Goal: Task Accomplishment & Management: Use online tool/utility

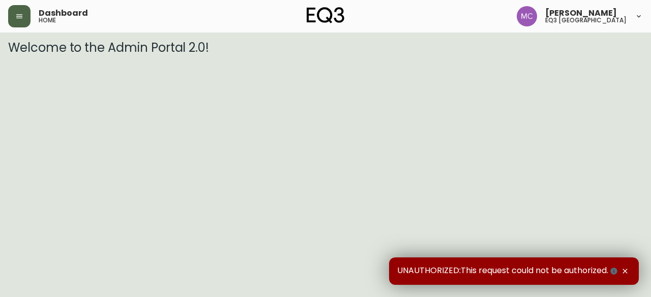
click at [23, 16] on button "button" at bounding box center [19, 16] width 22 height 22
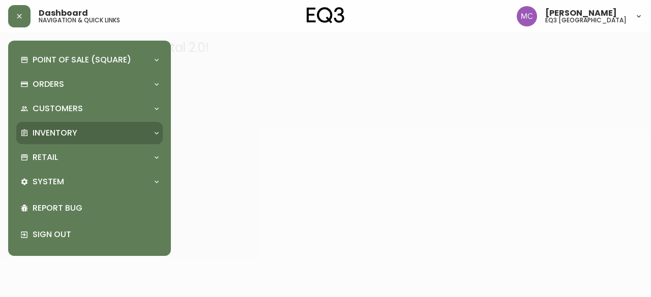
click at [55, 129] on p "Inventory" at bounding box center [55, 133] width 45 height 11
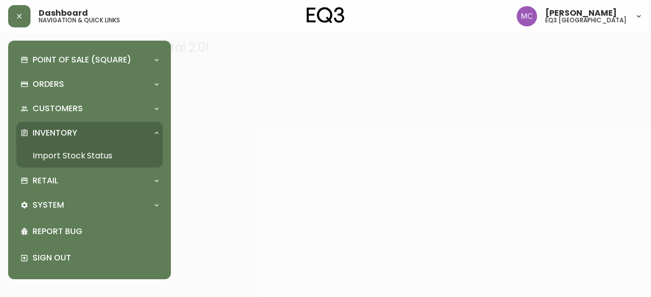
click at [65, 151] on link "Import Stock Status" at bounding box center [89, 155] width 146 height 23
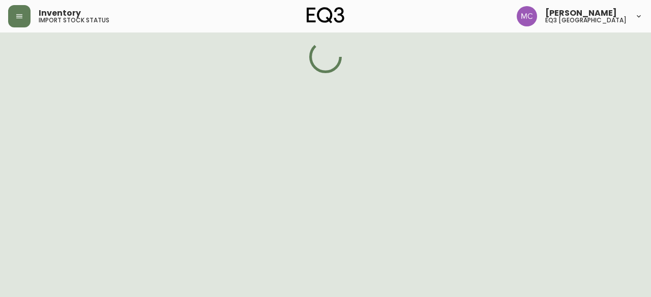
click at [65, 151] on div "Point of Sale (Square) Payments Virtual Terminal Transactions Search Terminals …" at bounding box center [81, 148] width 163 height 297
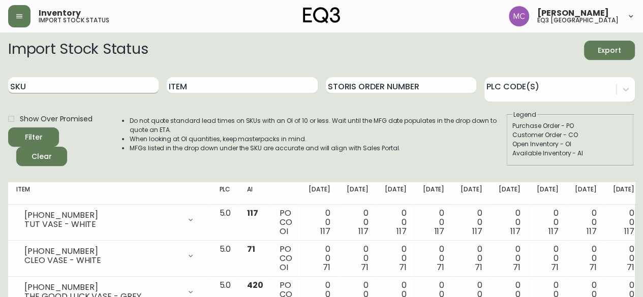
click at [60, 82] on input "SKU" at bounding box center [83, 85] width 150 height 16
paste input "[PHONE_NUMBER]"
type input "[PHONE_NUMBER]"
click at [8, 128] on button "Filter" at bounding box center [33, 137] width 51 height 19
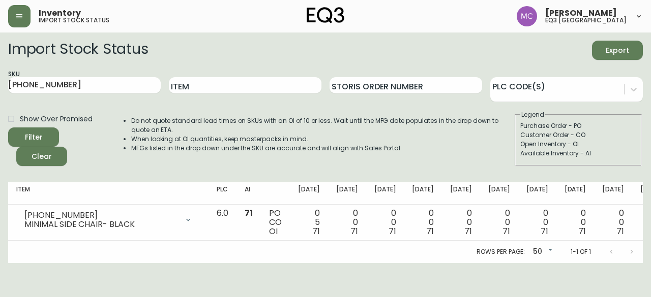
click at [604, 163] on fieldset "Legend Purchase Order - PO Customer Order - CO Open Inventory - OI Available In…" at bounding box center [577, 138] width 127 height 56
drag, startPoint x: 63, startPoint y: 86, endPoint x: 0, endPoint y: 68, distance: 65.1
click at [0, 68] on main "Import Stock Status Export SKU [PHONE_NUMBER] Item Storis Order Number PLC Code…" at bounding box center [325, 148] width 651 height 231
paste input "[PHONE_NUMBER]"
type input "[PHONE_NUMBER]"
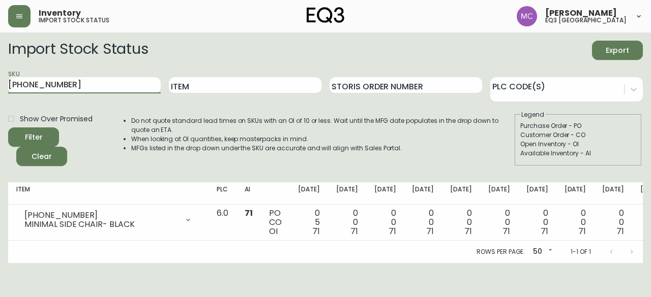
click at [8, 128] on button "Filter" at bounding box center [33, 137] width 51 height 19
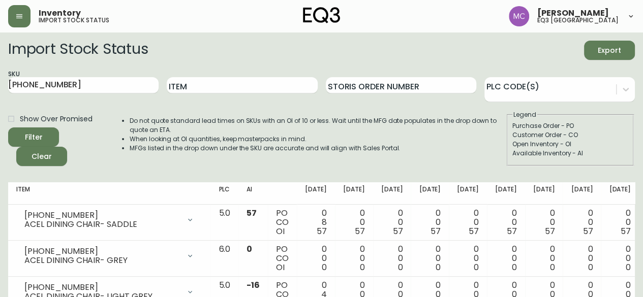
click at [607, 130] on div "Purchase Order - PO" at bounding box center [570, 125] width 116 height 9
